Goal: Task Accomplishment & Management: Use online tool/utility

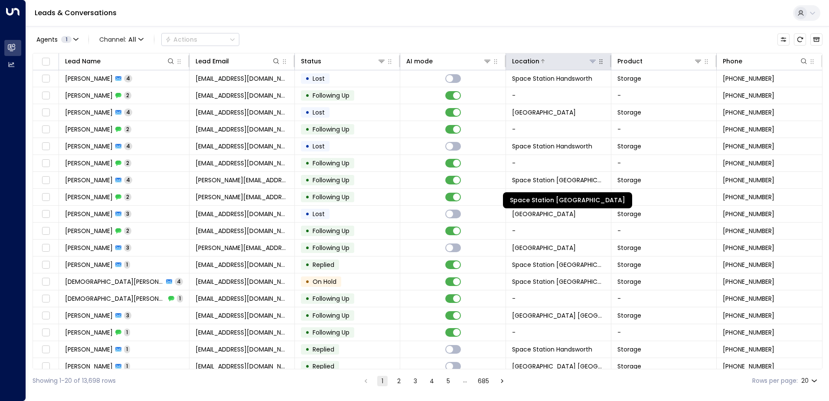
click at [411, 62] on icon at bounding box center [592, 61] width 7 height 7
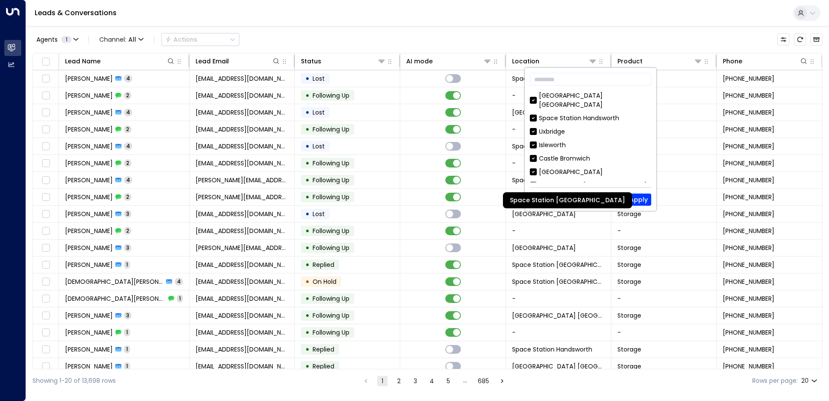
click at [411, 30] on div "Agents 1 Channel: All Actions Lead Name Lead Email Status AI mode Location Prod…" at bounding box center [428, 209] width 790 height 366
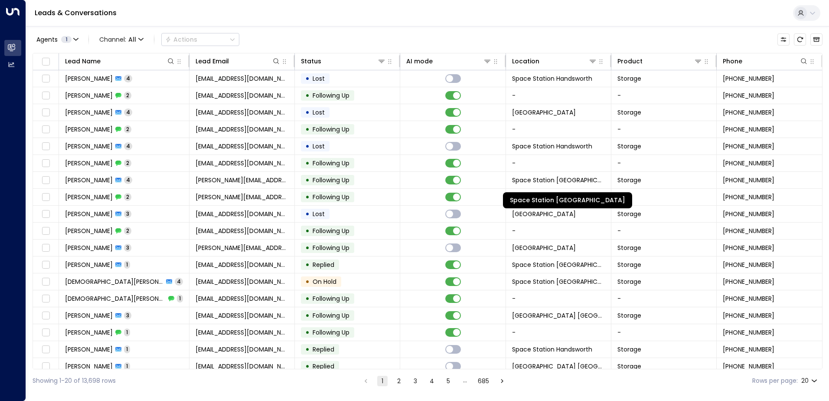
click at [411, 42] on div "Agents 1 Channel: All Actions" at bounding box center [428, 39] width 790 height 18
drag, startPoint x: 581, startPoint y: 195, endPoint x: 576, endPoint y: 196, distance: 5.3
click at [411, 196] on div "Space Station [GEOGRAPHIC_DATA]" at bounding box center [567, 200] width 129 height 16
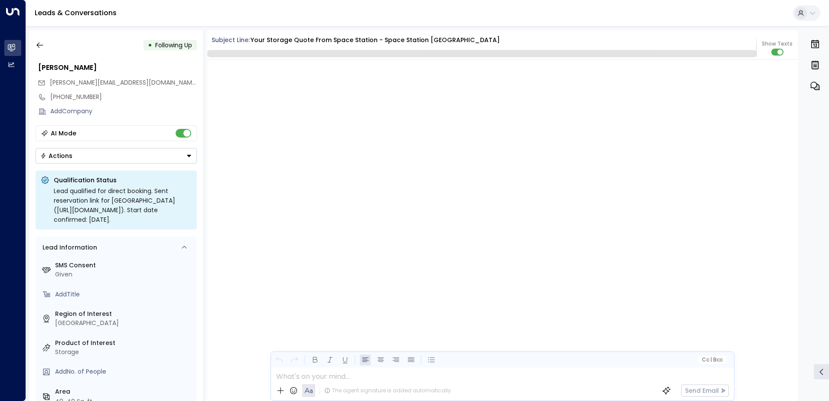
scroll to position [1844, 0]
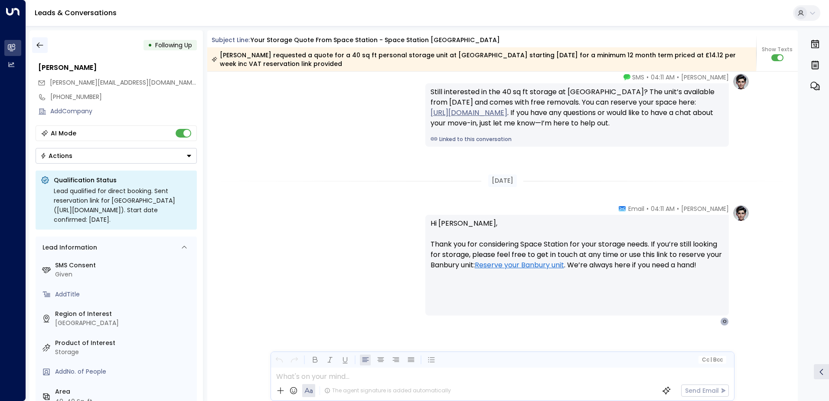
click at [41, 43] on icon "button" at bounding box center [40, 45] width 9 height 9
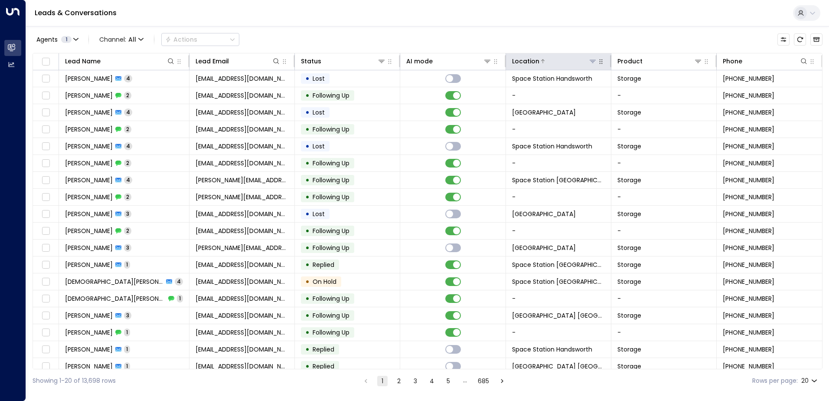
click at [411, 63] on icon at bounding box center [592, 61] width 6 height 3
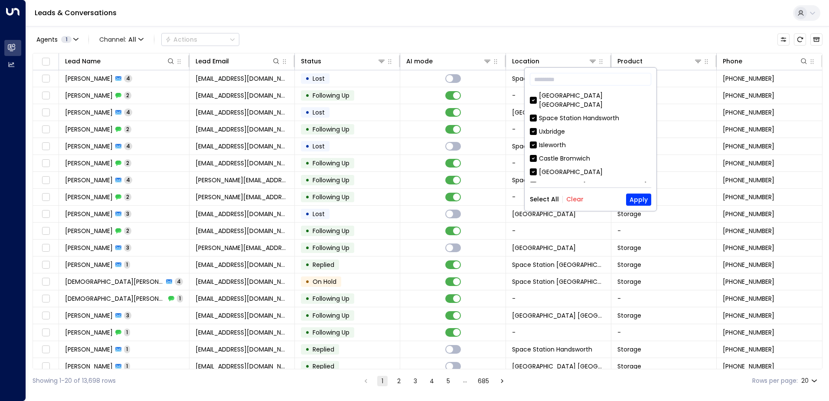
click at [411, 196] on button "Clear" at bounding box center [574, 198] width 17 height 7
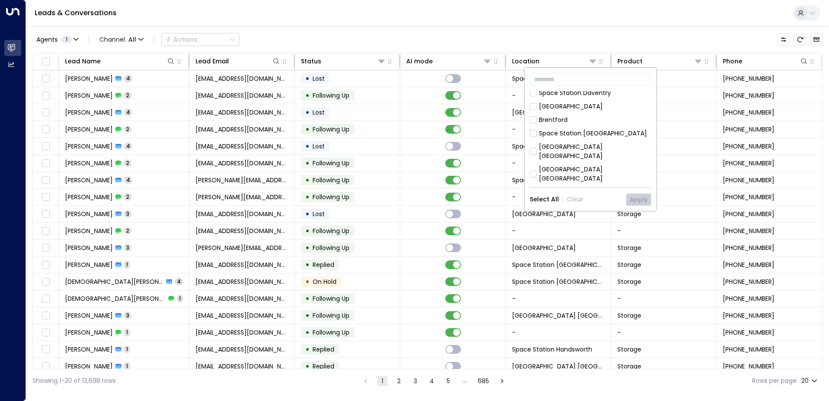
scroll to position [390, 0]
click at [411, 131] on div "[GEOGRAPHIC_DATA] [GEOGRAPHIC_DATA]" at bounding box center [595, 140] width 112 height 18
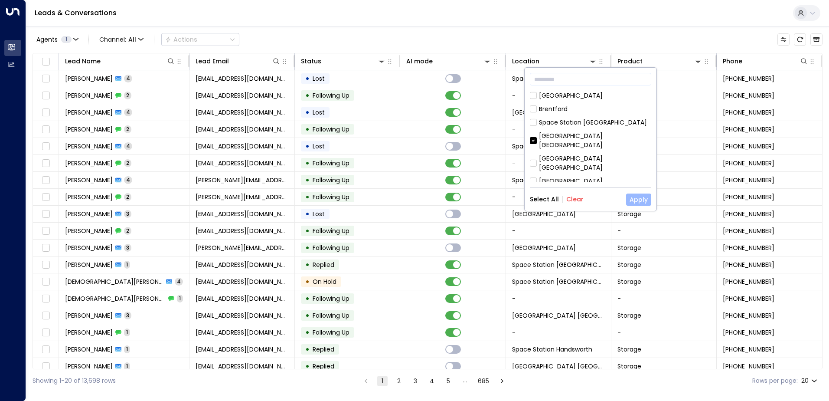
click at [411, 198] on button "Apply" at bounding box center [638, 199] width 25 height 12
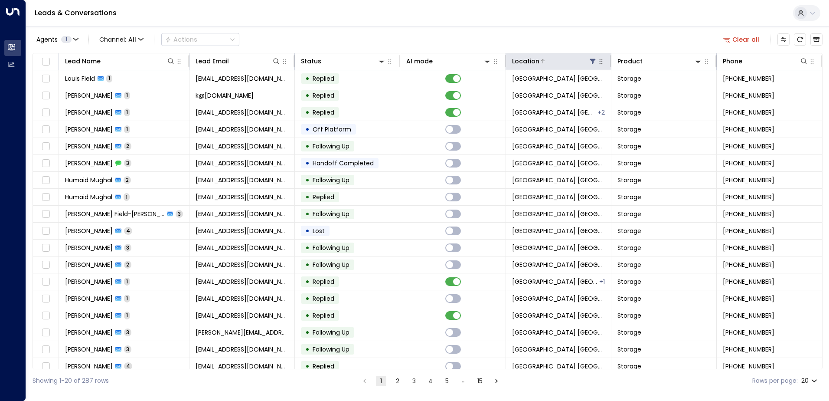
click at [411, 59] on div "Location" at bounding box center [525, 61] width 27 height 10
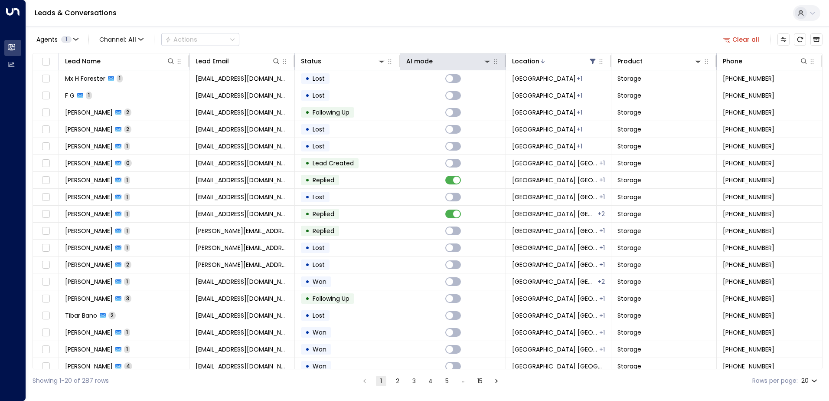
click at [411, 55] on th "AI mode" at bounding box center [452, 61] width 105 height 17
click at [411, 58] on div at bounding box center [462, 61] width 59 height 9
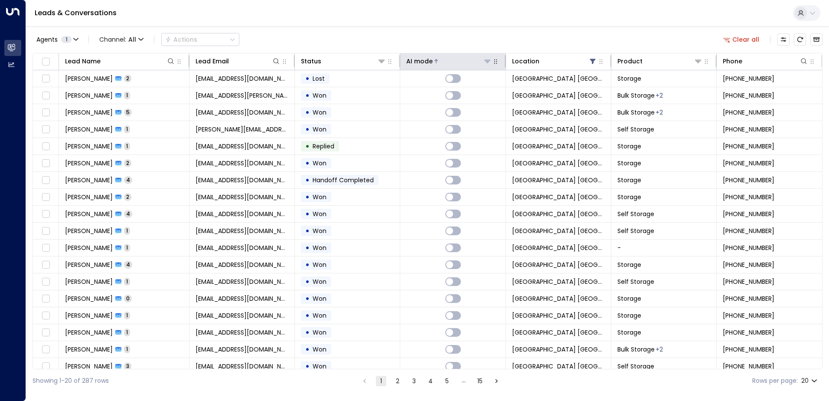
click at [411, 61] on div at bounding box center [462, 61] width 59 height 9
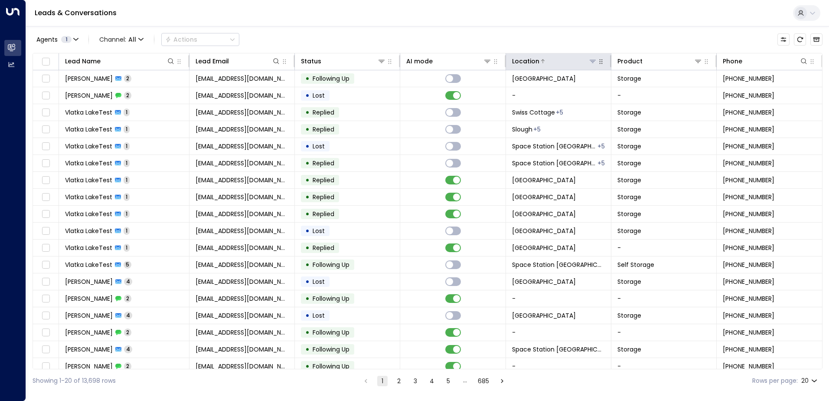
click at [411, 61] on icon at bounding box center [592, 61] width 7 height 7
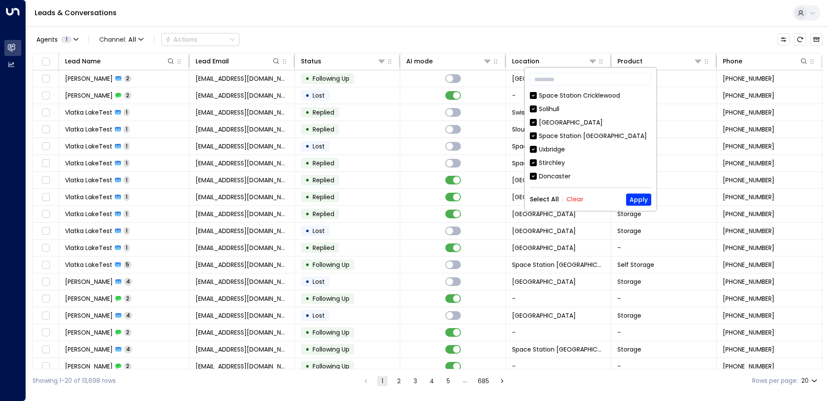
click at [411, 200] on button "Clear" at bounding box center [574, 198] width 17 height 7
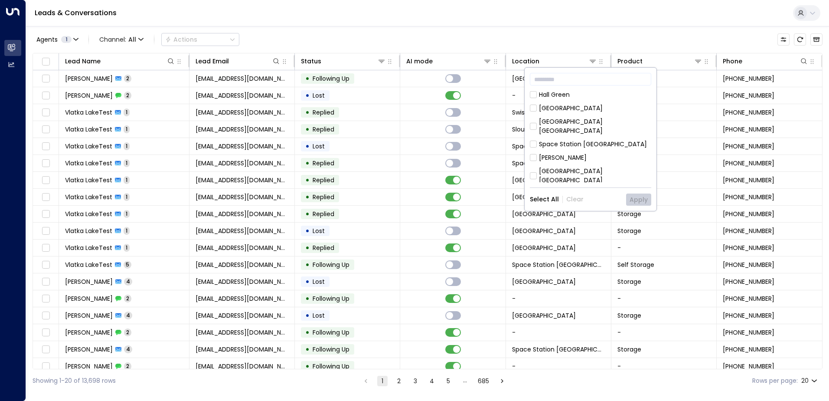
scroll to position [303, 0]
click at [411, 151] on div "[GEOGRAPHIC_DATA] [GEOGRAPHIC_DATA]" at bounding box center [595, 160] width 112 height 18
click at [411, 200] on button "Apply" at bounding box center [638, 199] width 25 height 12
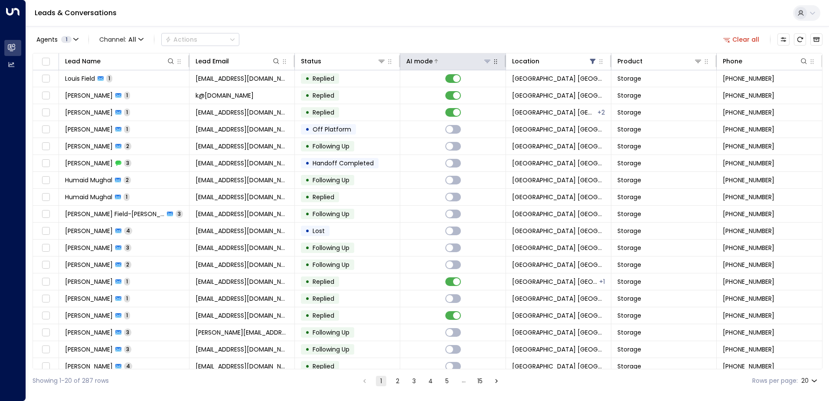
click at [411, 62] on icon at bounding box center [435, 61] width 5 height 5
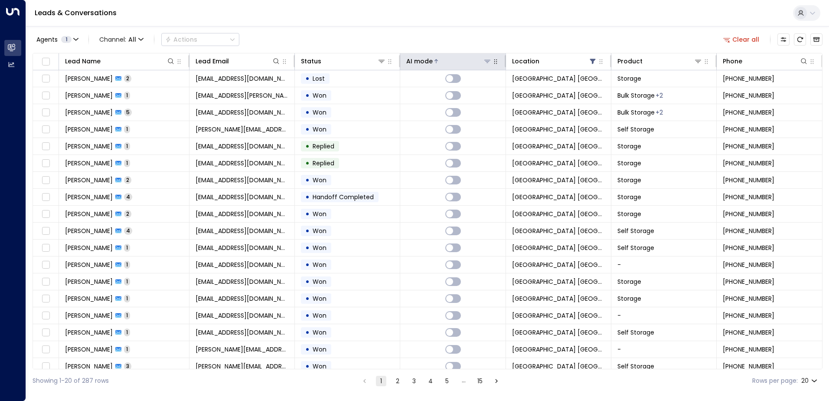
click at [411, 62] on icon at bounding box center [435, 61] width 5 height 5
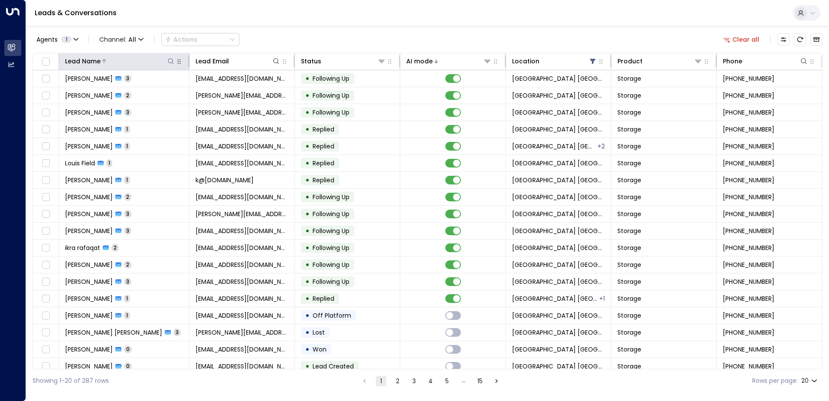
click at [169, 61] on icon at bounding box center [170, 61] width 7 height 7
type input "*****"
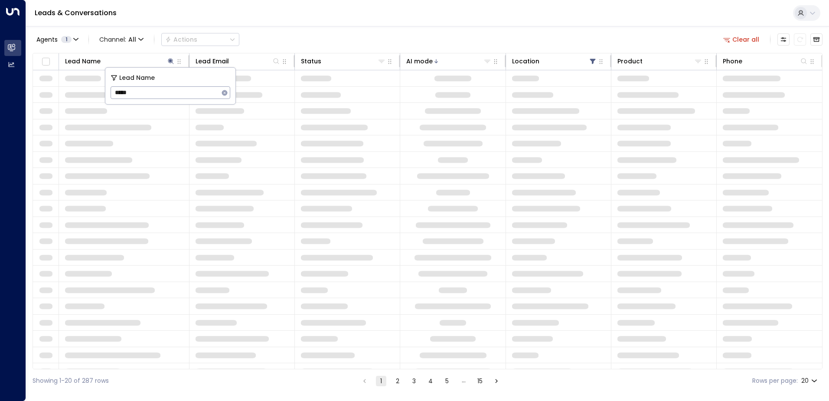
click at [298, 29] on div "Agents 1 Channel: All Actions Clear all Lead Name Lead Email Status AI mode Loc…" at bounding box center [428, 209] width 790 height 366
